Goal: Task Accomplishment & Management: Use online tool/utility

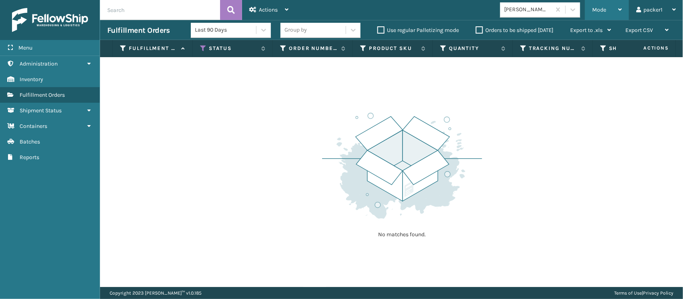
click at [597, 8] on span "Mode" at bounding box center [599, 9] width 14 height 7
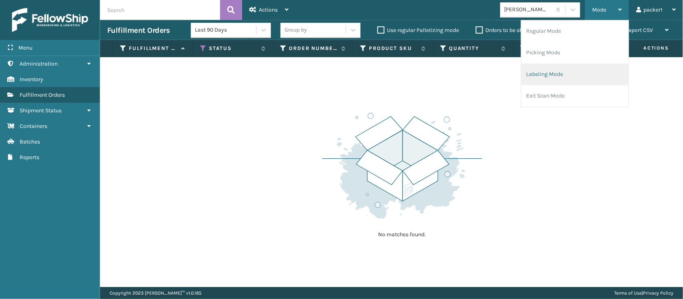
click at [536, 76] on li "Labeling Mode" at bounding box center [574, 75] width 107 height 22
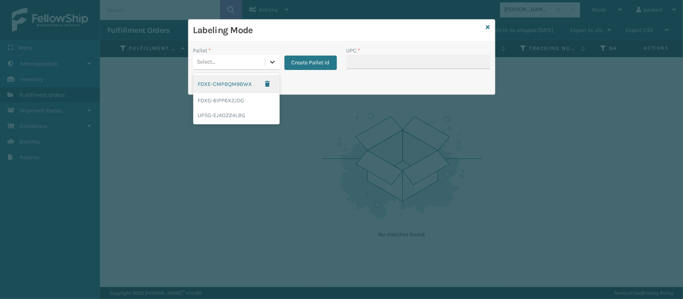
click at [267, 62] on div at bounding box center [272, 62] width 14 height 14
click at [230, 99] on div "FDXG-6IPP6X2JDG" at bounding box center [236, 100] width 86 height 15
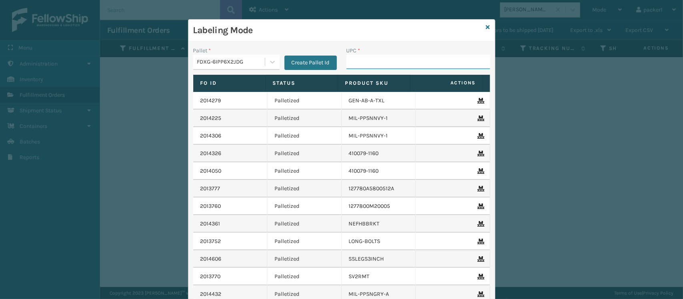
click at [368, 65] on input "UPC *" at bounding box center [418, 62] width 144 height 14
